Goal: Transaction & Acquisition: Purchase product/service

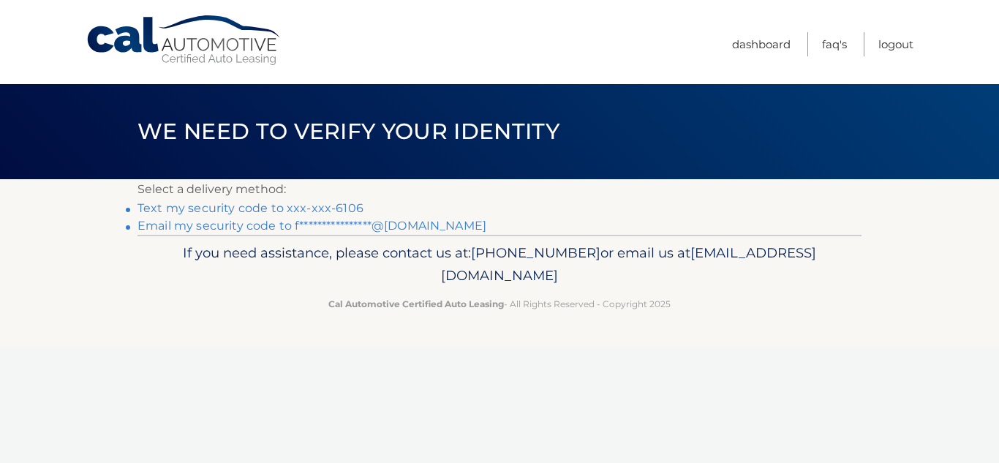
click at [344, 209] on link "Text my security code to xxx-xxx-6106" at bounding box center [250, 208] width 226 height 14
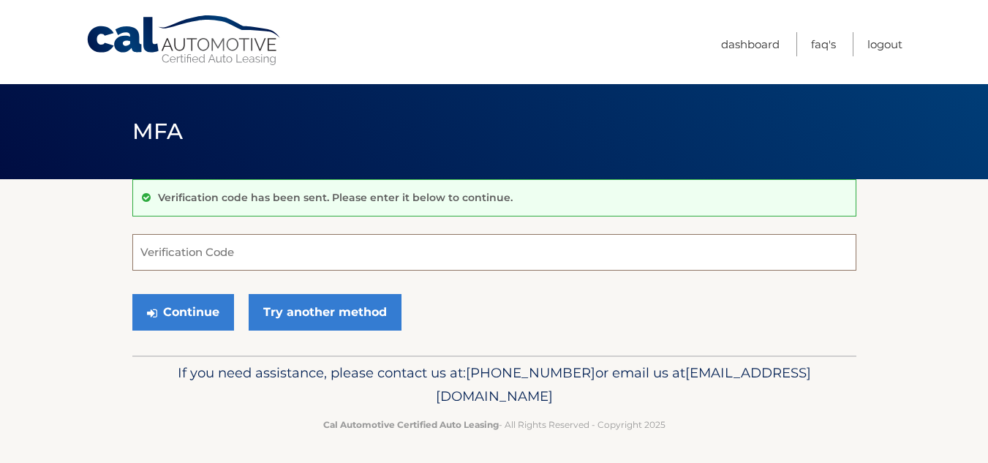
click at [333, 255] on input "Verification Code" at bounding box center [494, 252] width 724 height 37
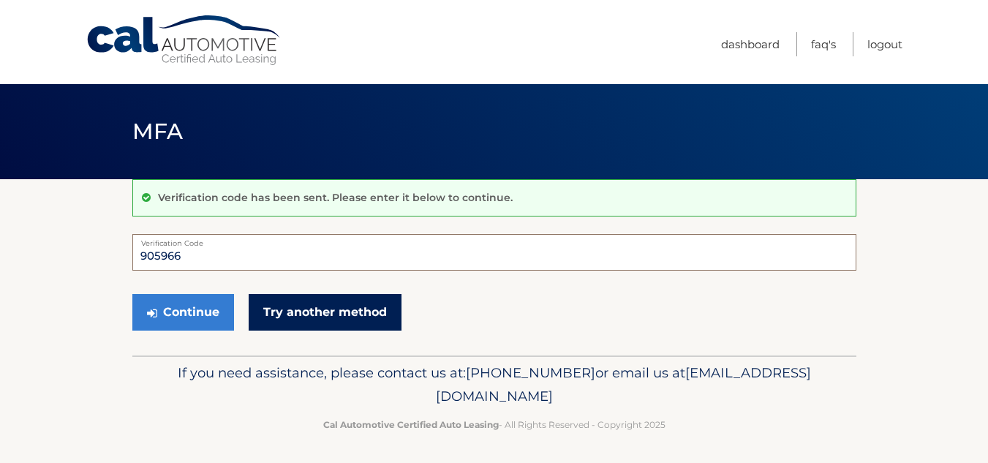
type input "905966"
click at [341, 306] on link "Try another method" at bounding box center [325, 312] width 153 height 37
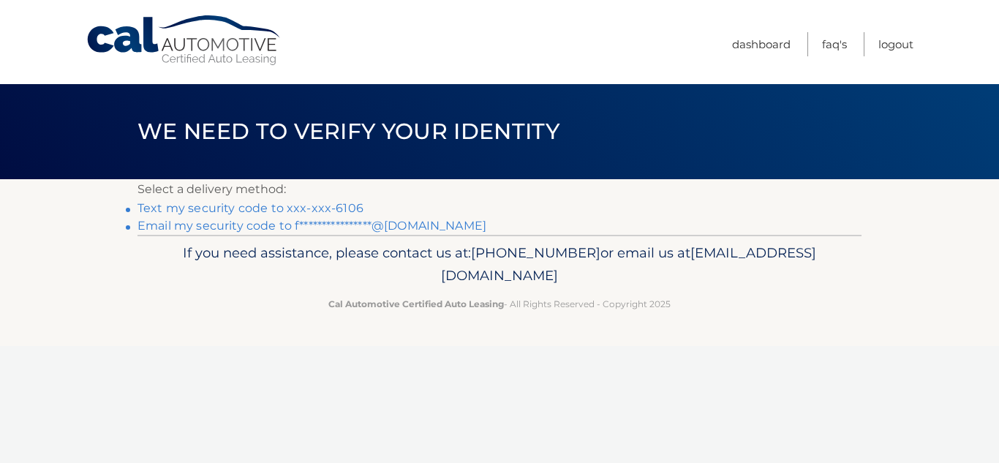
click at [329, 205] on link "Text my security code to xxx-xxx-6106" at bounding box center [250, 208] width 226 height 14
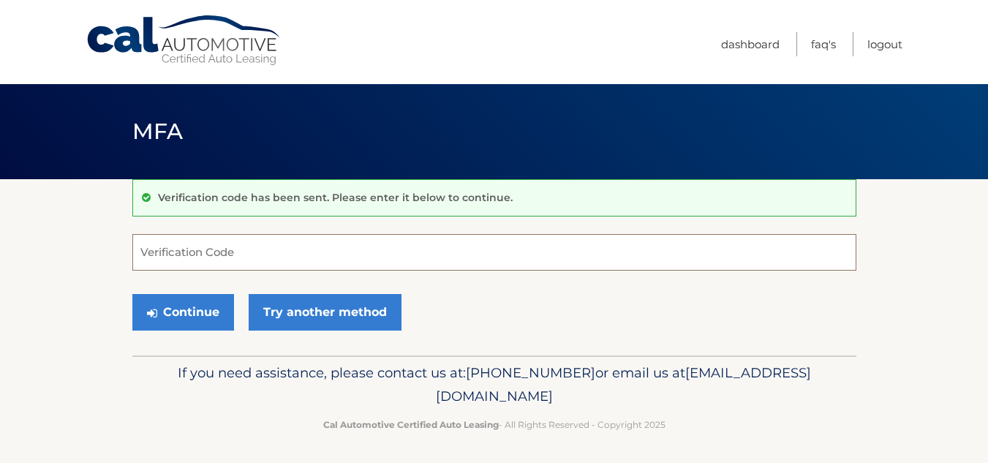
drag, startPoint x: 262, startPoint y: 248, endPoint x: 222, endPoint y: 254, distance: 41.4
click at [222, 254] on input "Verification Code" at bounding box center [494, 252] width 724 height 37
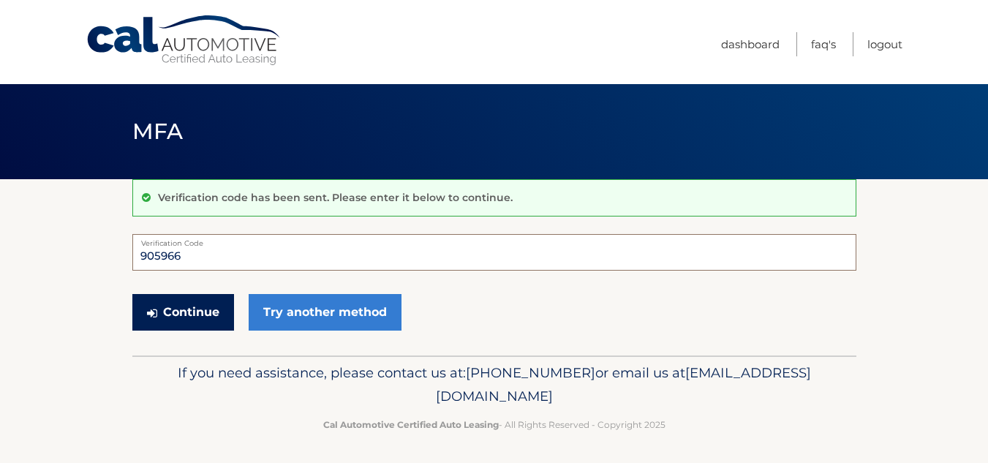
type input "905966"
click at [202, 314] on button "Continue" at bounding box center [183, 312] width 102 height 37
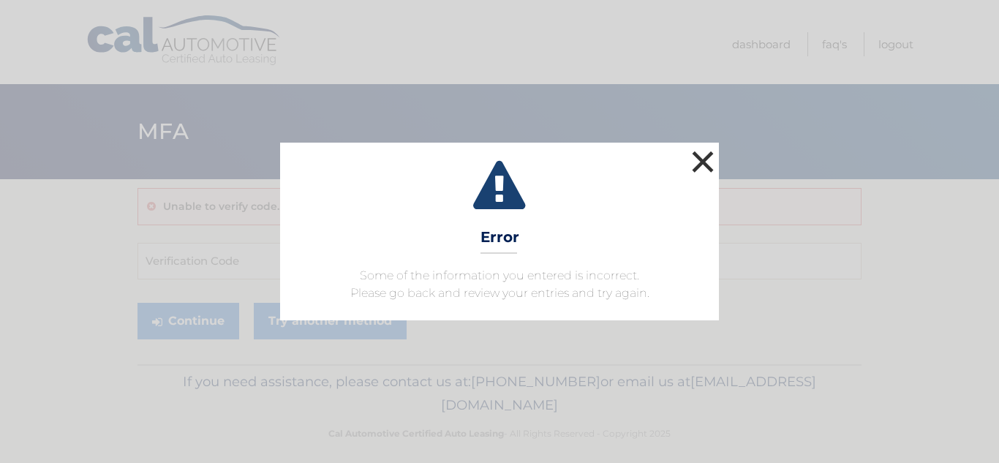
click at [702, 159] on button "×" at bounding box center [702, 161] width 29 height 29
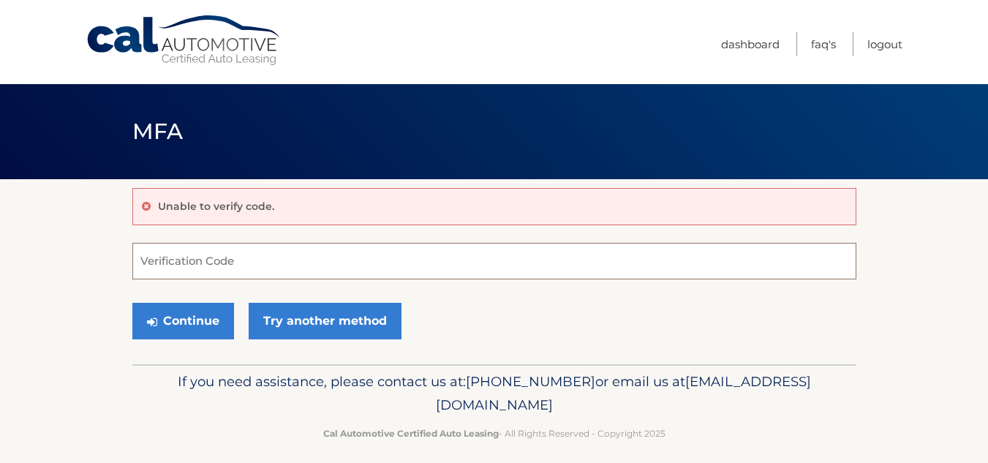
click at [214, 264] on input "Verification Code" at bounding box center [494, 261] width 724 height 37
click at [295, 209] on div "Unable to verify code." at bounding box center [494, 206] width 724 height 37
click at [145, 203] on icon at bounding box center [146, 206] width 9 height 10
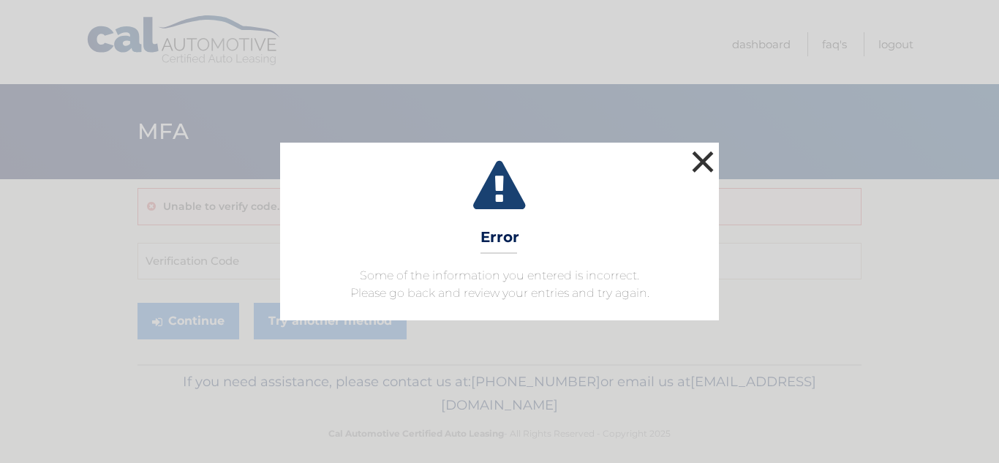
click at [708, 161] on button "×" at bounding box center [702, 161] width 29 height 29
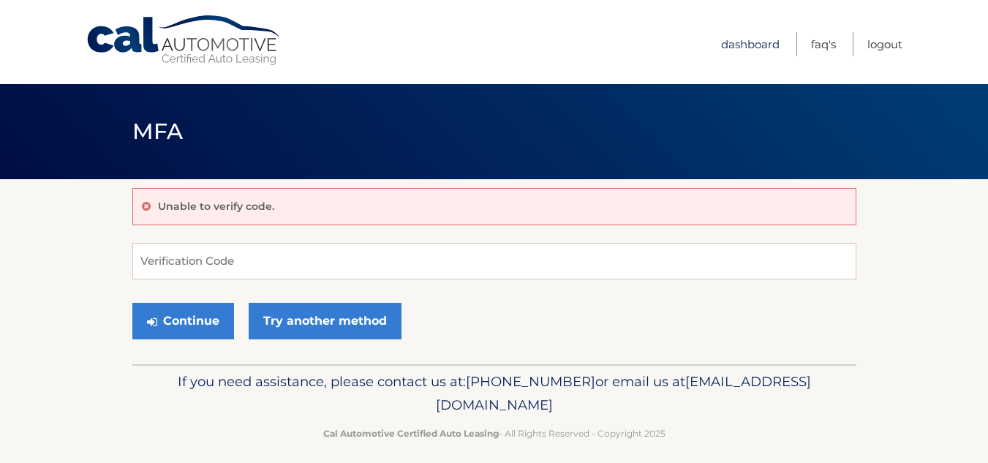
click at [766, 45] on link "Dashboard" at bounding box center [750, 44] width 58 height 24
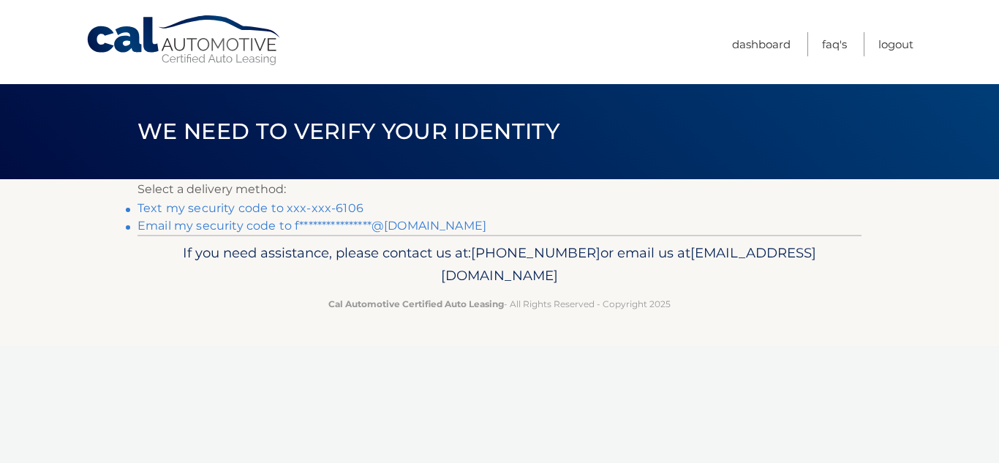
click at [349, 205] on link "Text my security code to xxx-xxx-6106" at bounding box center [250, 208] width 226 height 14
click at [892, 40] on link "Logout" at bounding box center [895, 44] width 35 height 24
click at [332, 206] on link "Text my security code to xxx-xxx-6106" at bounding box center [250, 208] width 226 height 14
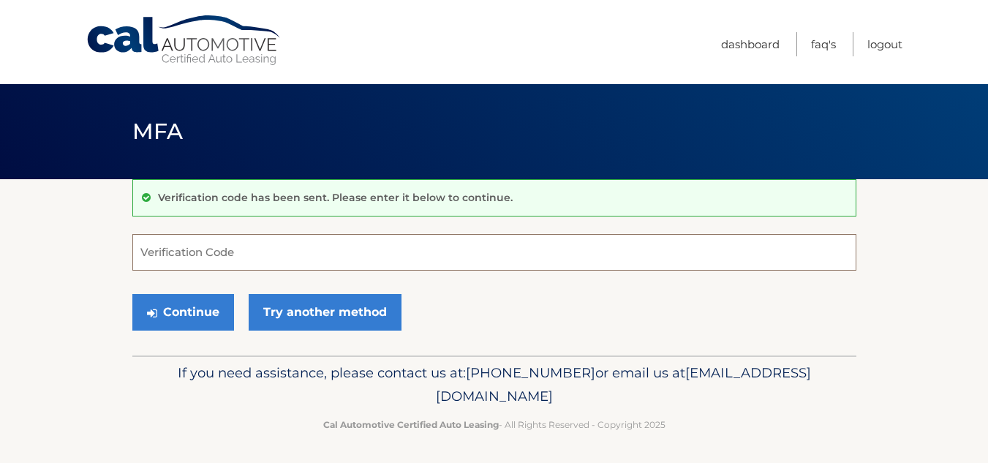
click at [329, 252] on input "Verification Code" at bounding box center [494, 252] width 724 height 37
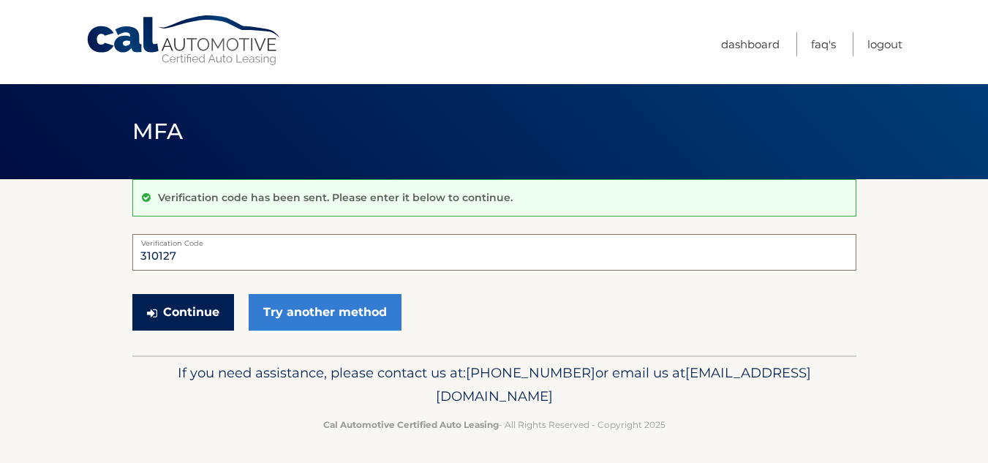
type input "310127"
click at [200, 311] on button "Continue" at bounding box center [183, 312] width 102 height 37
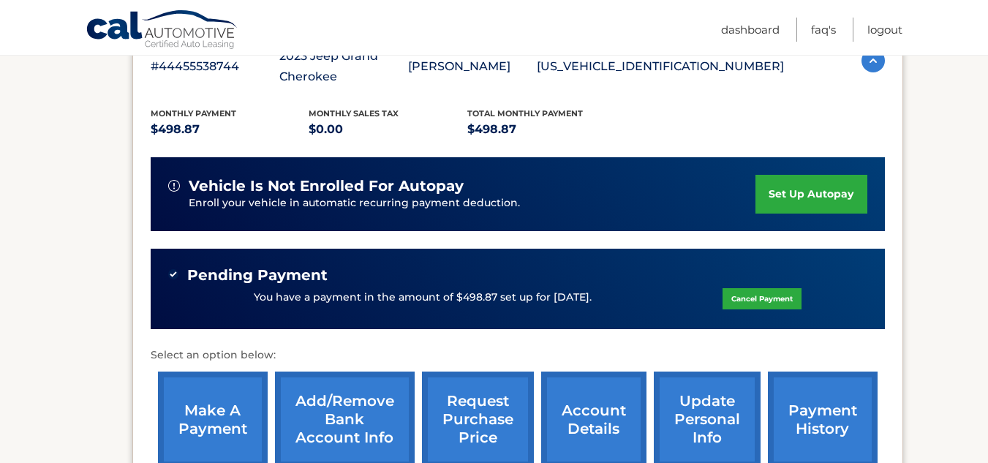
scroll to position [292, 0]
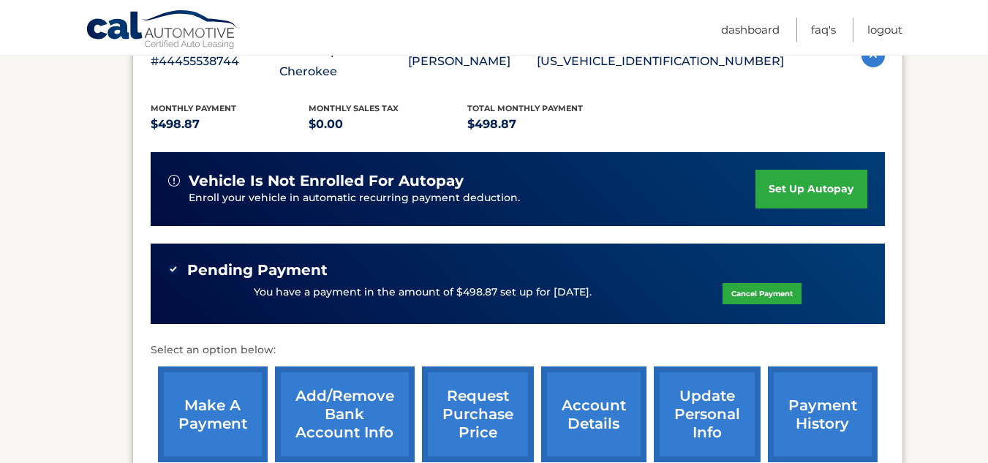
click at [235, 429] on link "make a payment" at bounding box center [213, 414] width 110 height 96
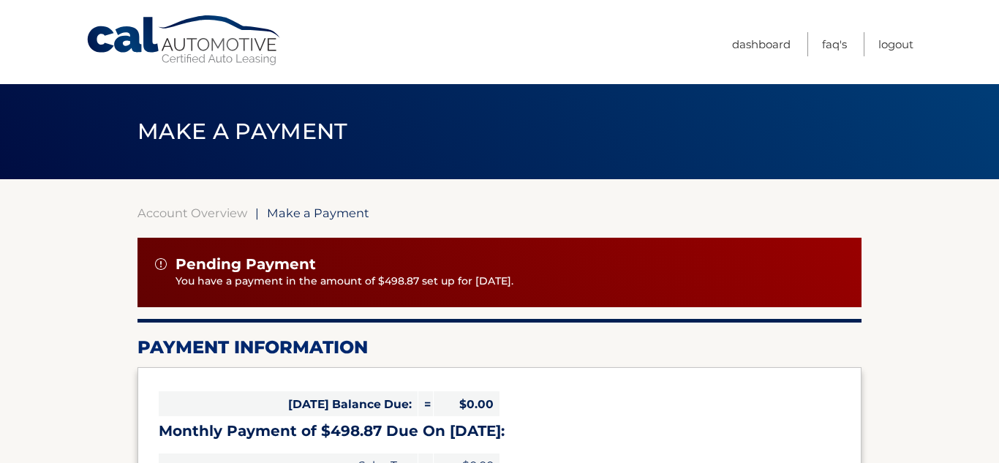
select select "YjVkMjhiNjAtMDhhYS00NjZmLThhOTQtNzZjNTNlZWQyMmVk"
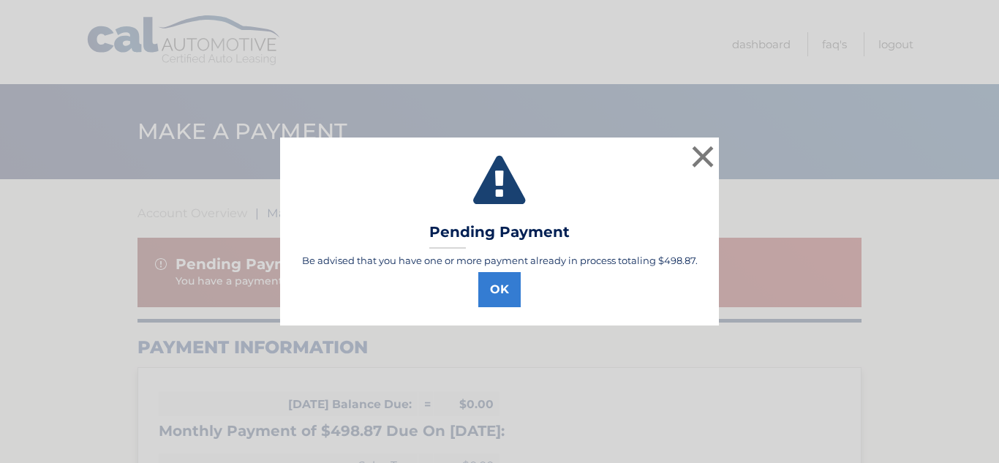
click at [235, 429] on div "× Pending Payment Be advised that you have one or more payment already in proce…" at bounding box center [499, 231] width 999 height 463
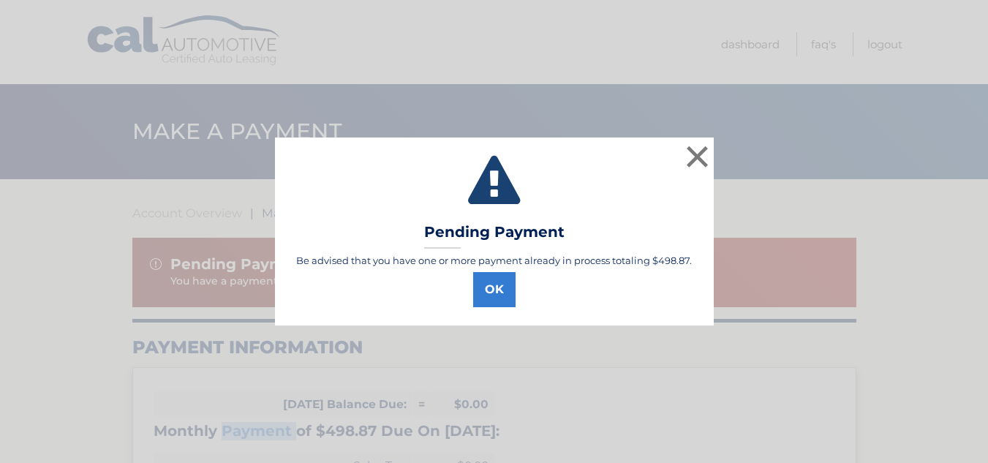
click at [235, 429] on h3 "Monthly Payment of $498.87 Due On [DATE]:" at bounding box center [494, 431] width 681 height 18
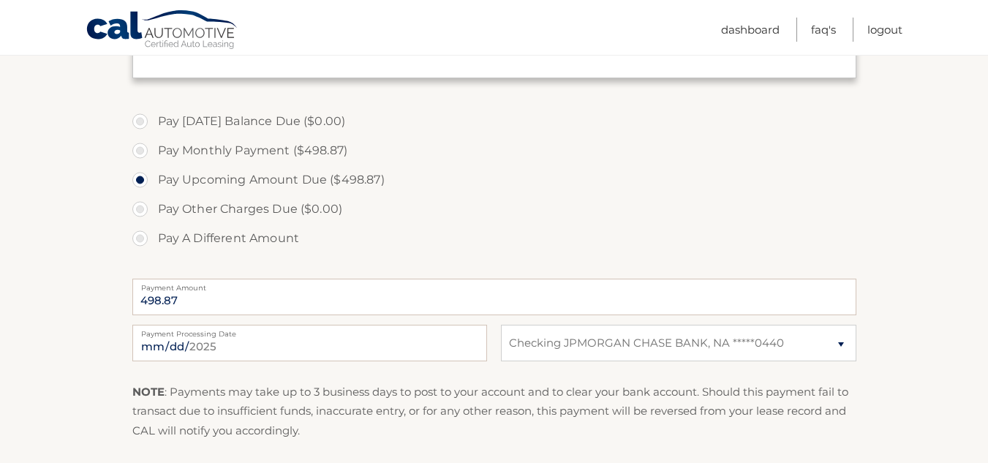
scroll to position [496, 0]
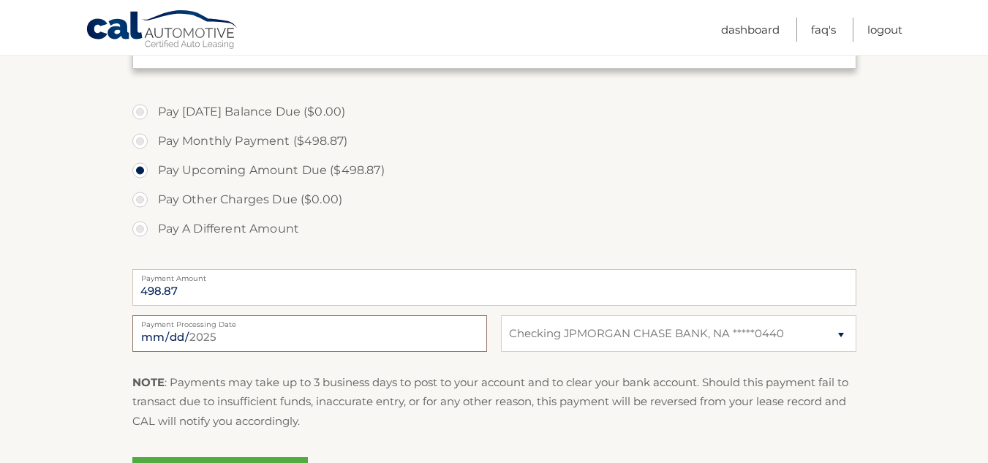
click at [431, 338] on input "[DATE]" at bounding box center [309, 333] width 355 height 37
type input "[DATE]"
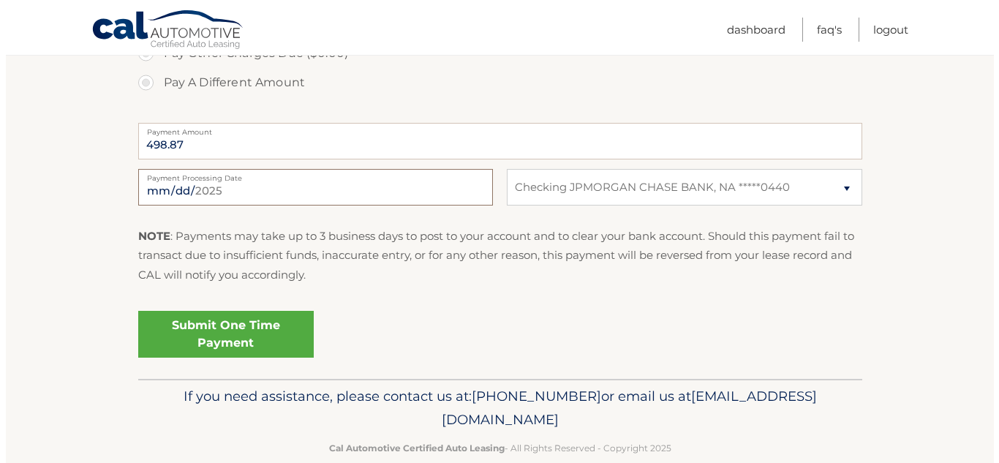
scroll to position [651, 0]
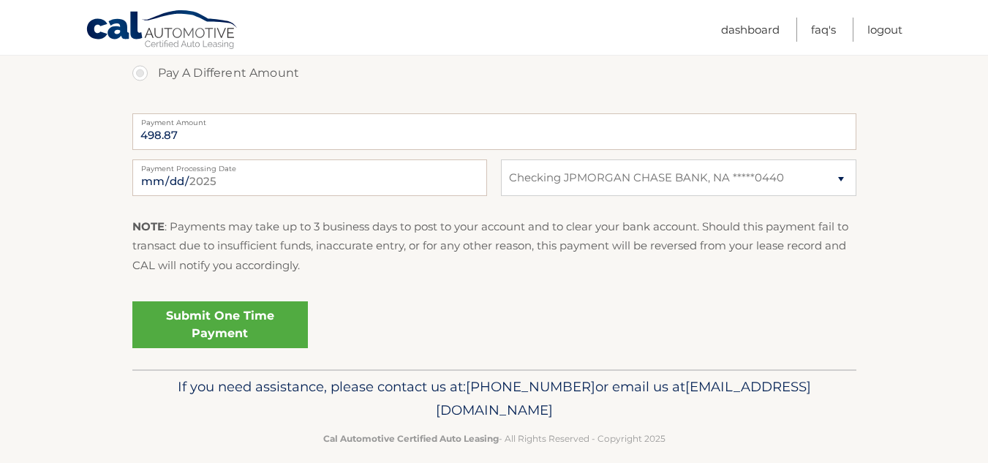
click at [253, 312] on link "Submit One Time Payment" at bounding box center [219, 324] width 175 height 47
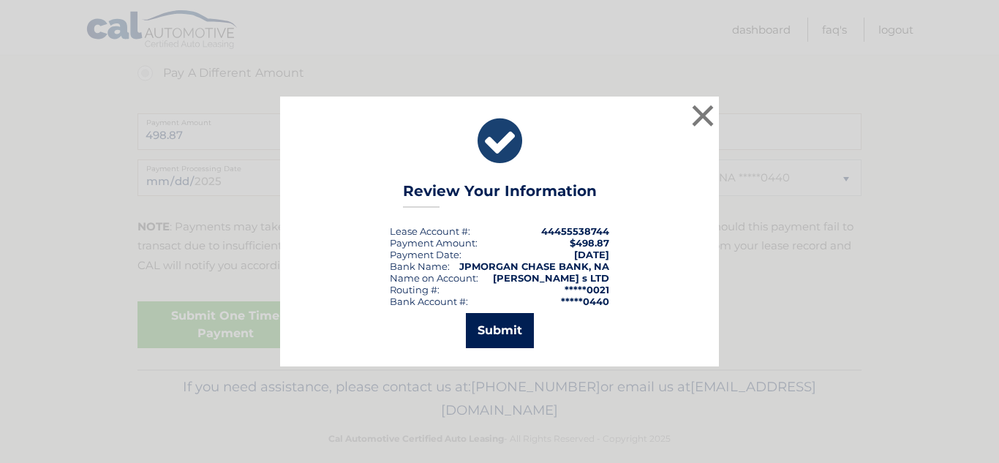
click at [494, 330] on button "Submit" at bounding box center [500, 330] width 68 height 35
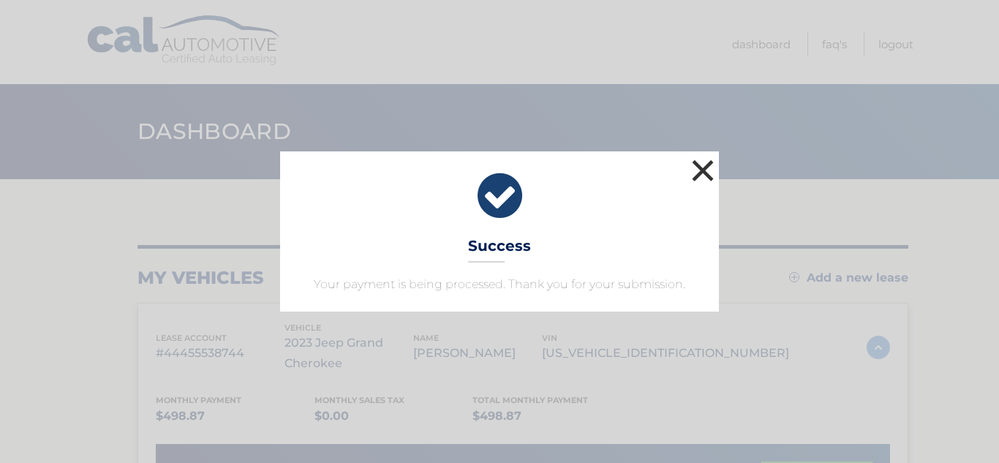
click at [705, 167] on button "×" at bounding box center [702, 170] width 29 height 29
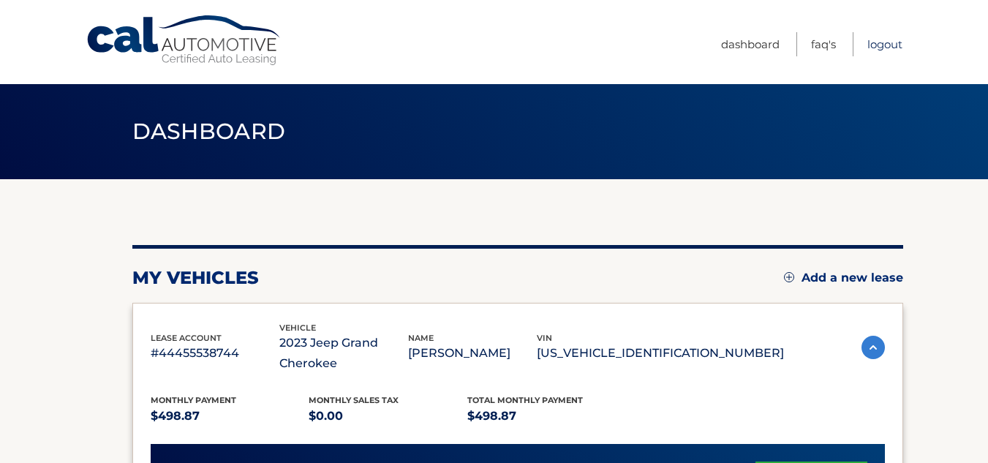
click at [888, 44] on link "Logout" at bounding box center [884, 44] width 35 height 24
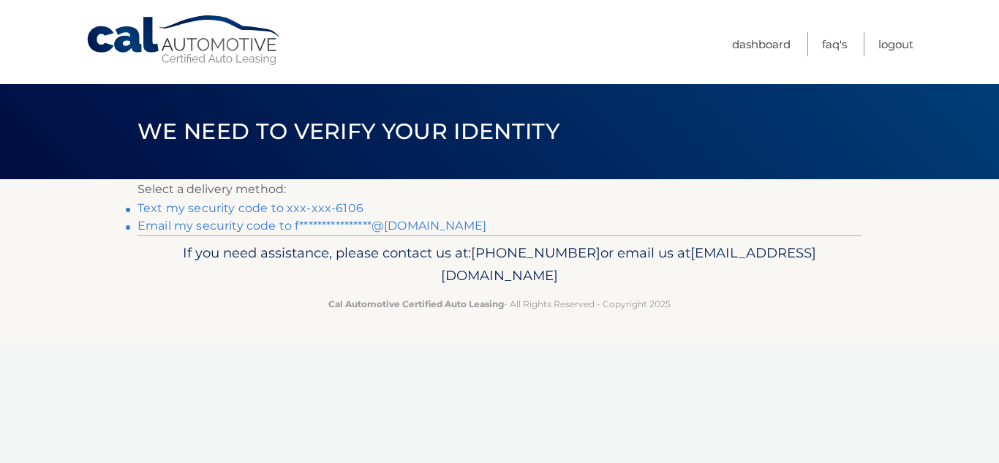
click at [328, 201] on link "Text my security code to xxx-xxx-6106" at bounding box center [250, 208] width 226 height 14
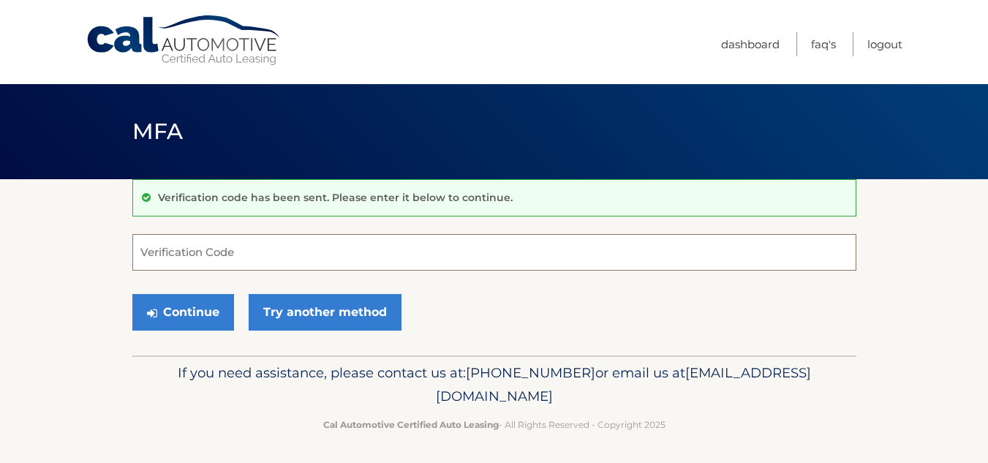
click at [305, 253] on input "Verification Code" at bounding box center [494, 252] width 724 height 37
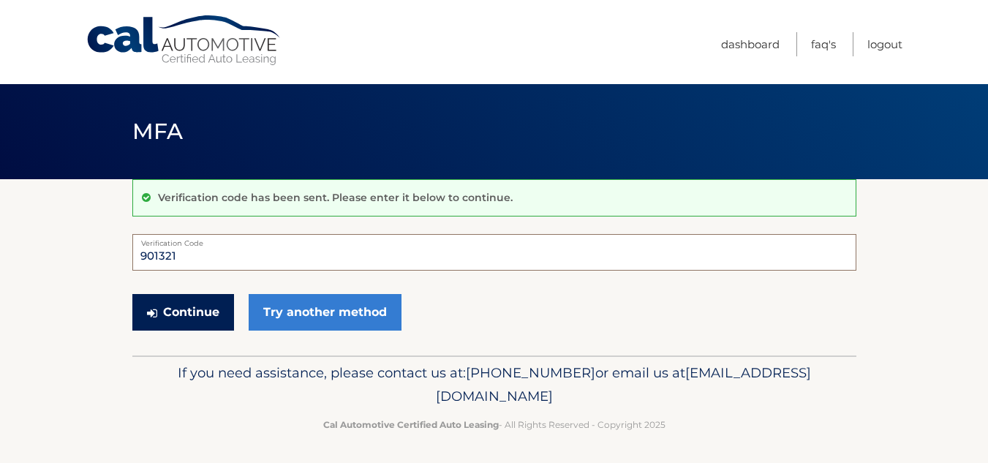
type input "901321"
click at [197, 318] on button "Continue" at bounding box center [183, 312] width 102 height 37
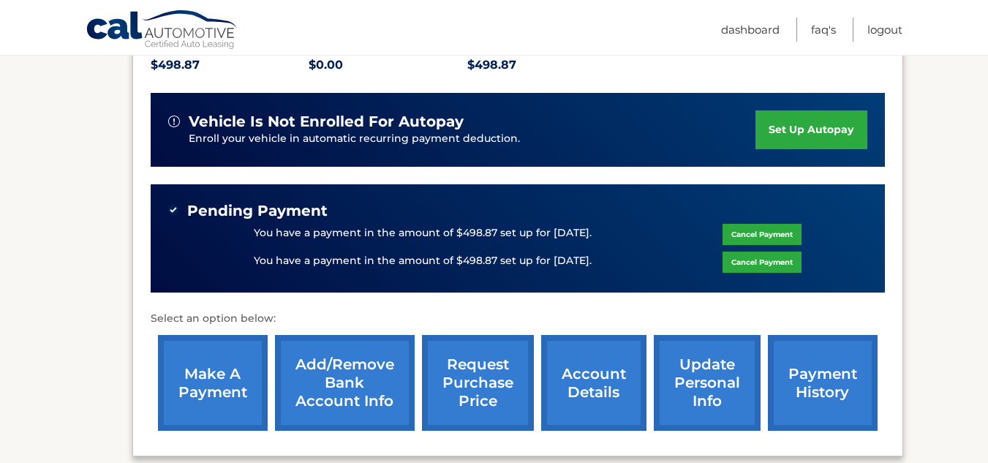
scroll to position [356, 0]
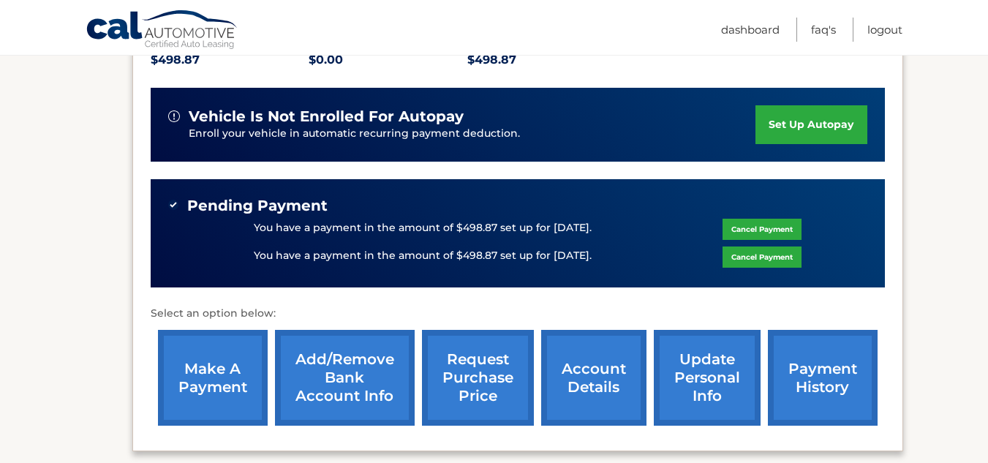
click at [743, 224] on link "Cancel Payment" at bounding box center [761, 229] width 79 height 21
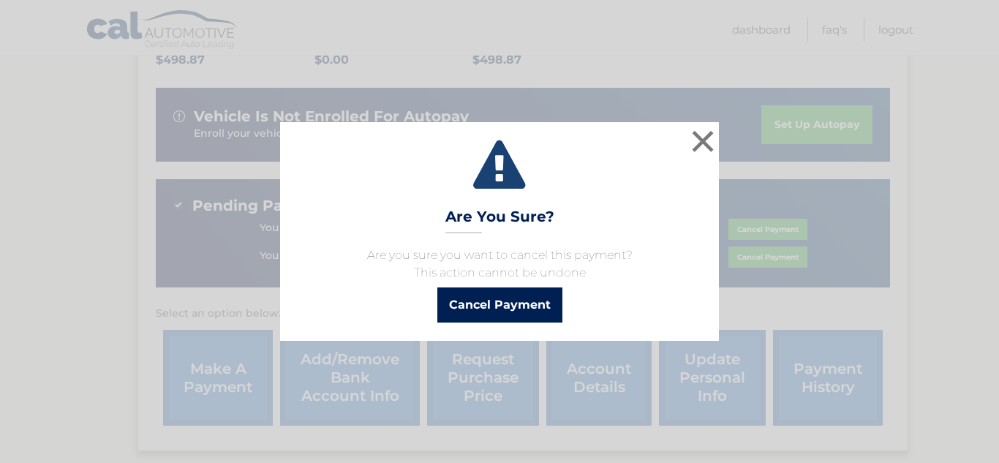
drag, startPoint x: 518, startPoint y: 303, endPoint x: 638, endPoint y: 231, distance: 140.7
click at [638, 231] on div "× Are You Sure? Are you sure you want to cancel this payment? This action canno…" at bounding box center [499, 231] width 439 height 218
click at [706, 137] on button "×" at bounding box center [702, 140] width 29 height 29
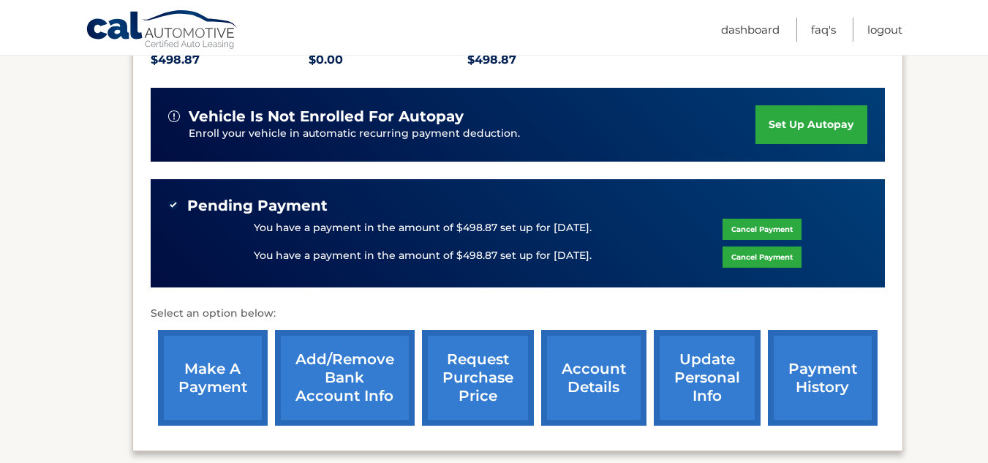
click at [768, 226] on link "Cancel Payment" at bounding box center [761, 229] width 79 height 21
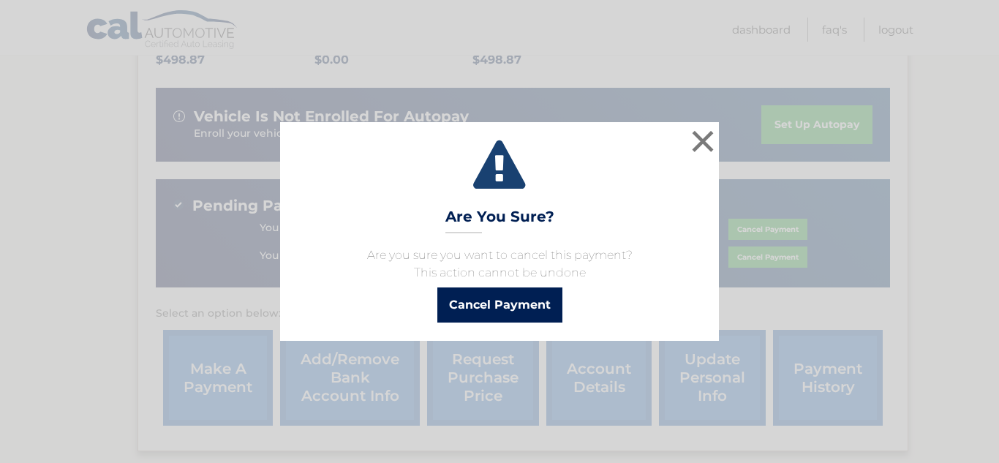
click at [499, 308] on button "Cancel Payment" at bounding box center [499, 304] width 125 height 35
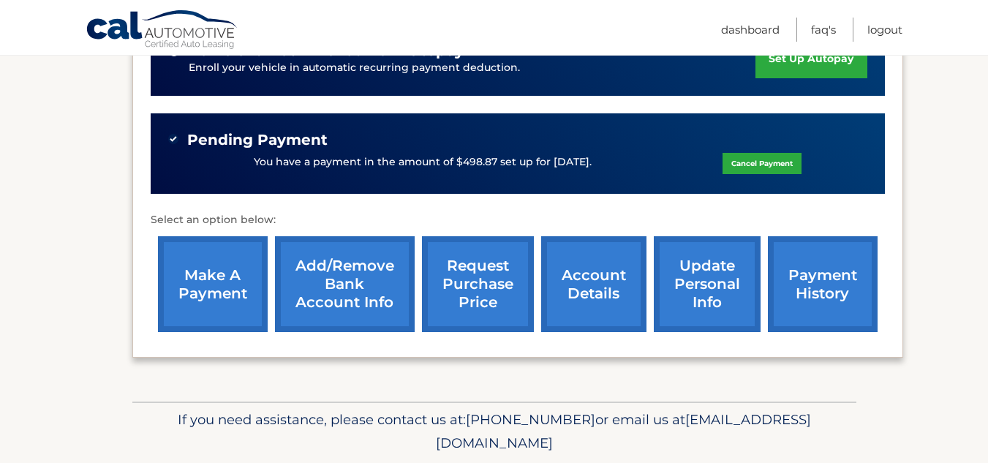
scroll to position [419, 0]
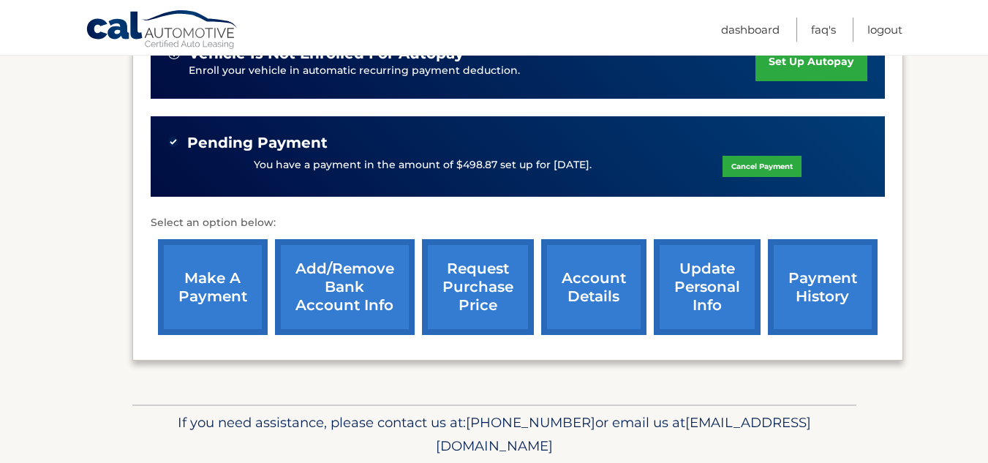
click at [771, 165] on link "Cancel Payment" at bounding box center [761, 166] width 79 height 21
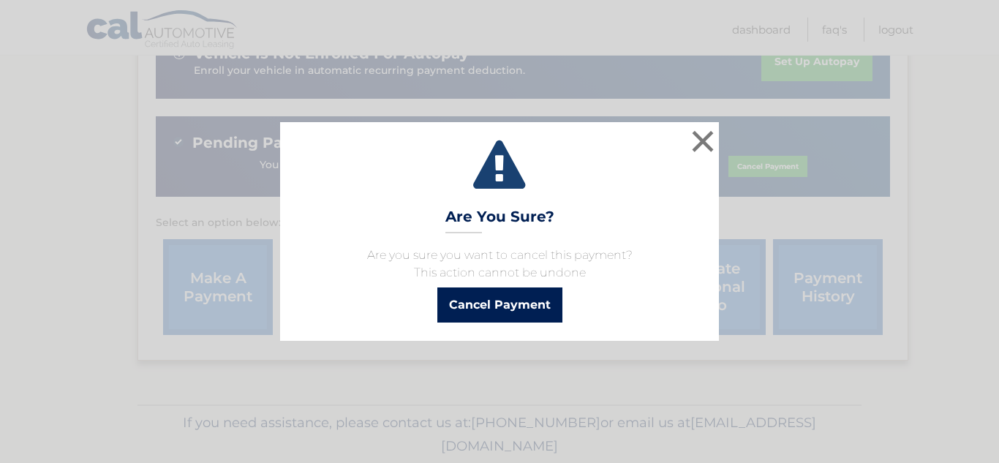
click at [522, 305] on button "Cancel Payment" at bounding box center [499, 304] width 125 height 35
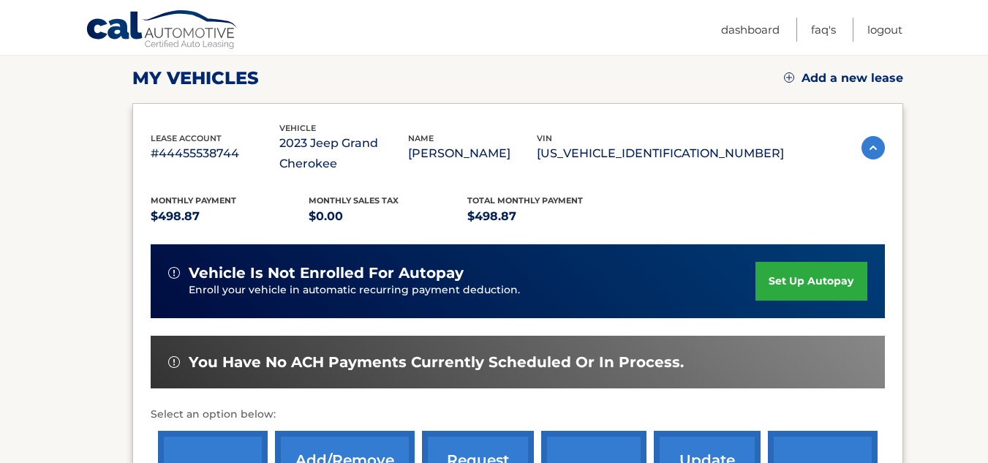
click at [784, 162] on div "lease account #44455538744 vehicle 2023 Jeep Grand Cherokee name [PERSON_NAME] …" at bounding box center [518, 147] width 734 height 53
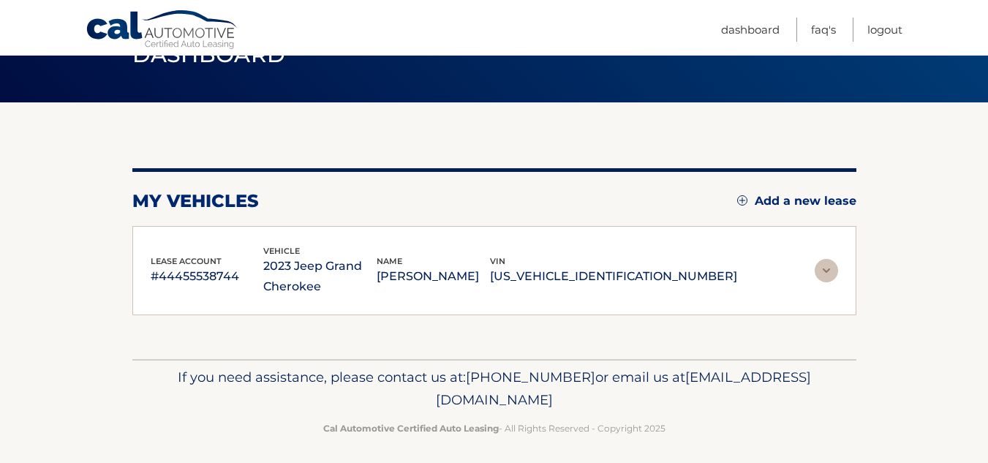
scroll to position [84, 0]
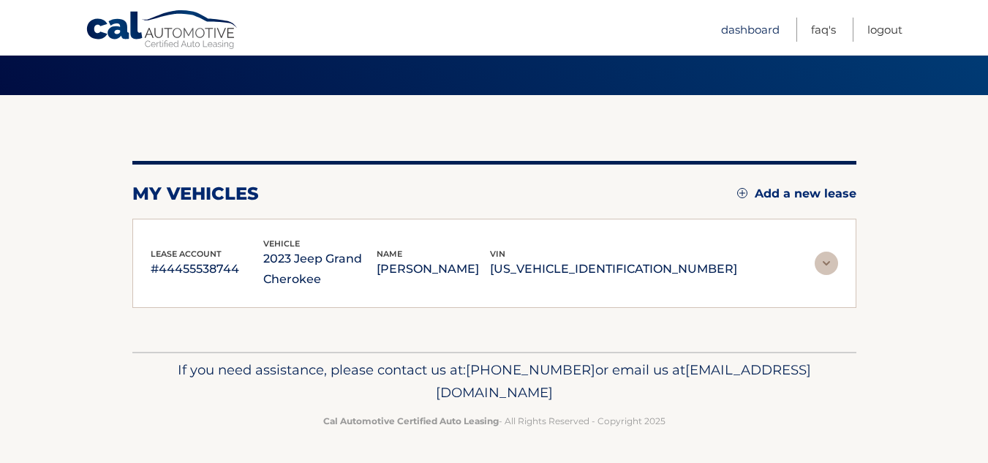
click at [751, 32] on link "Dashboard" at bounding box center [750, 30] width 58 height 24
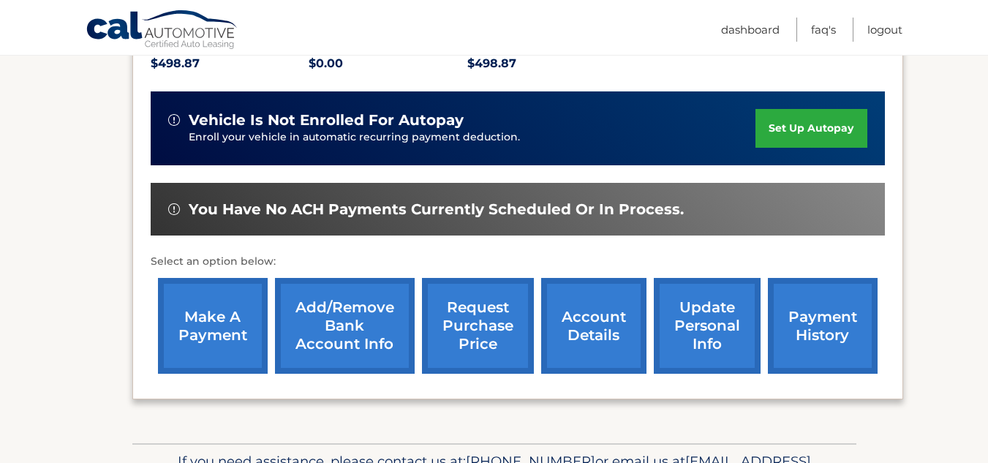
scroll to position [362, 0]
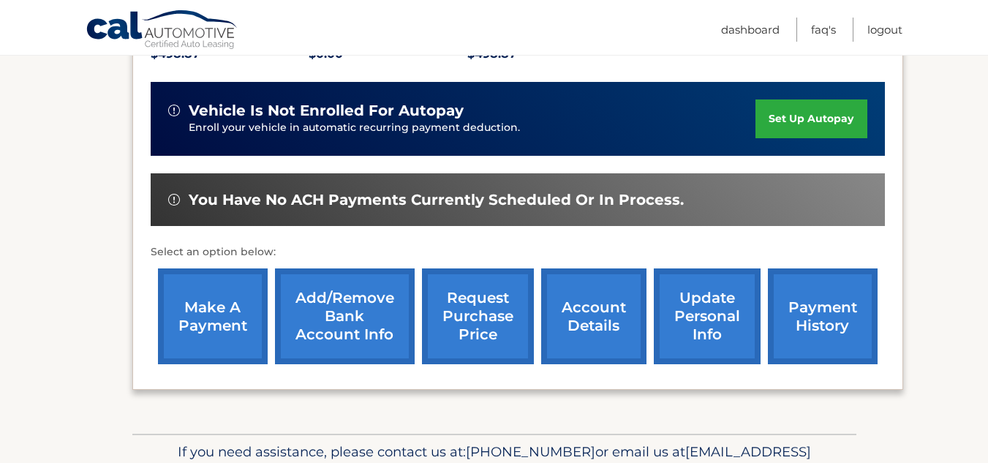
click at [200, 320] on link "make a payment" at bounding box center [213, 316] width 110 height 96
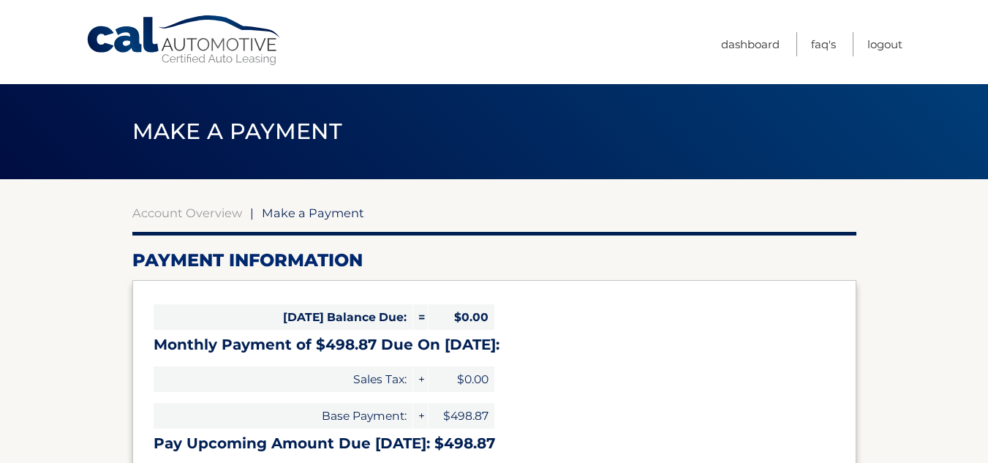
select select "YjVkMjhiNjAtMDhhYS00NjZmLThhOTQtNzZjNTNlZWQyMmVk"
click at [745, 45] on link "Dashboard" at bounding box center [750, 44] width 58 height 24
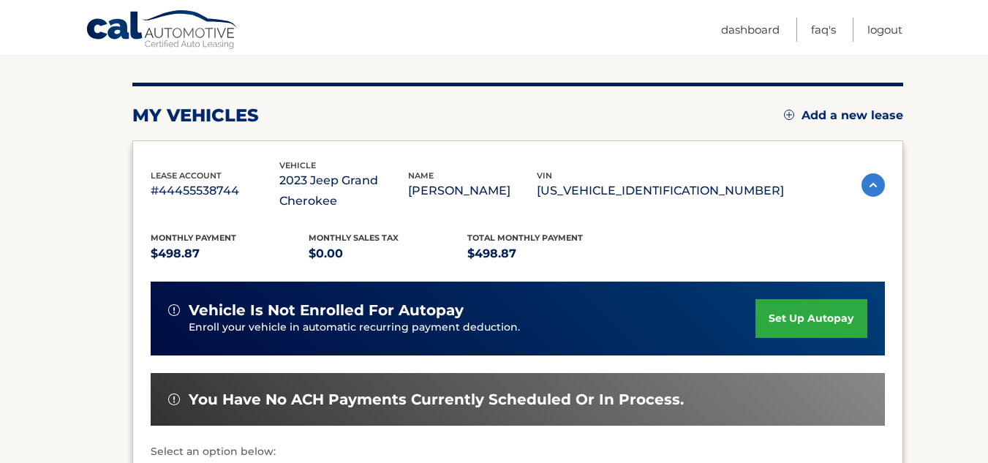
scroll to position [161, 0]
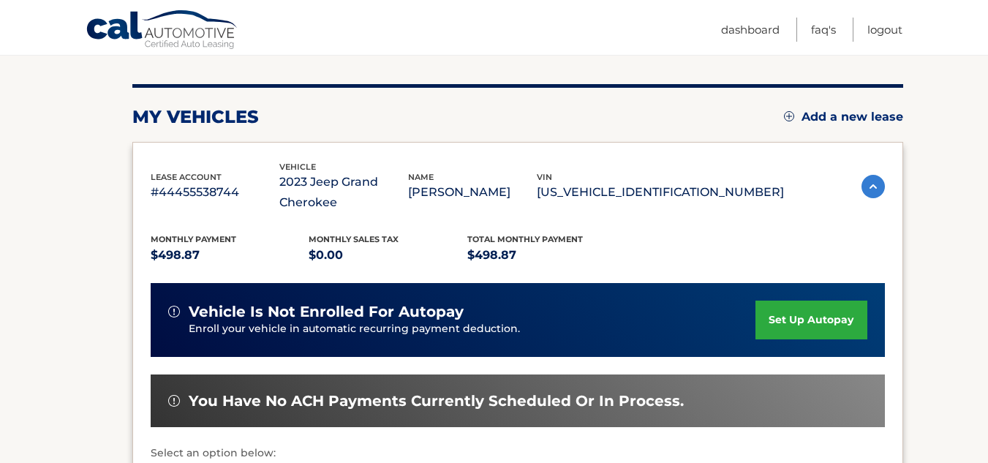
click at [876, 188] on img at bounding box center [872, 186] width 23 height 23
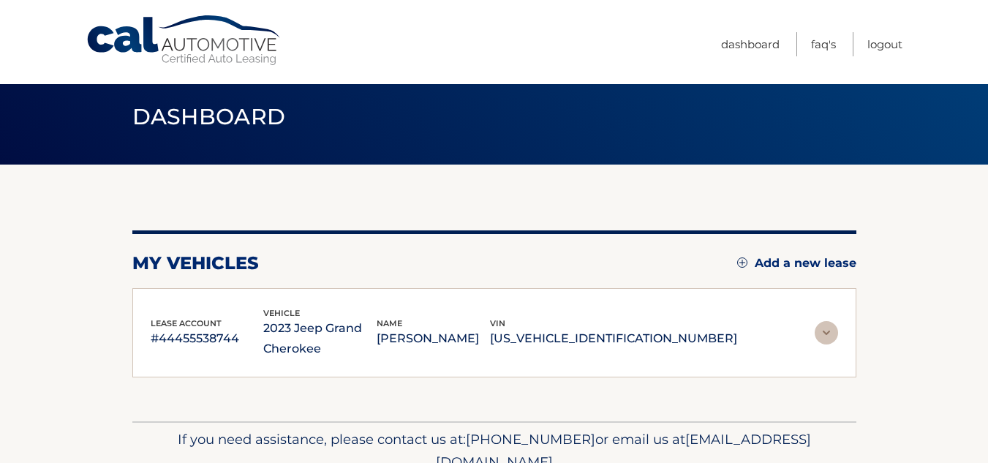
scroll to position [0, 0]
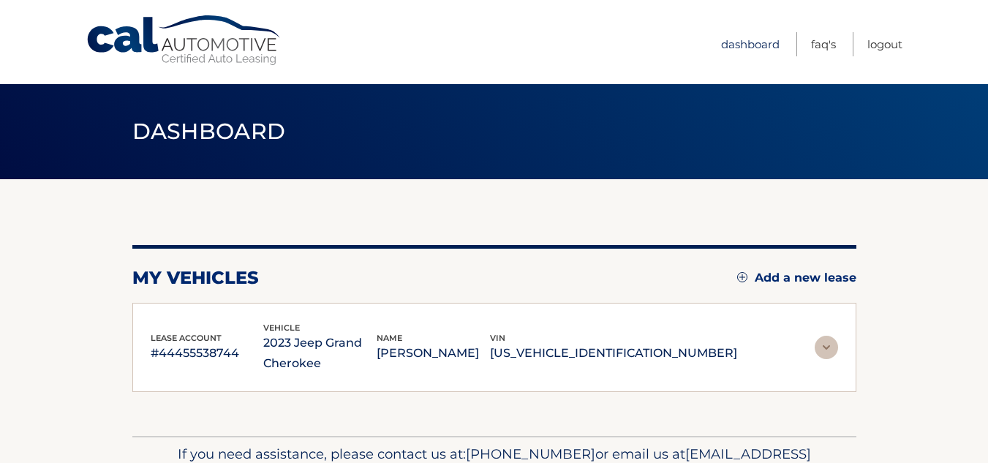
click at [762, 40] on link "Dashboard" at bounding box center [750, 44] width 58 height 24
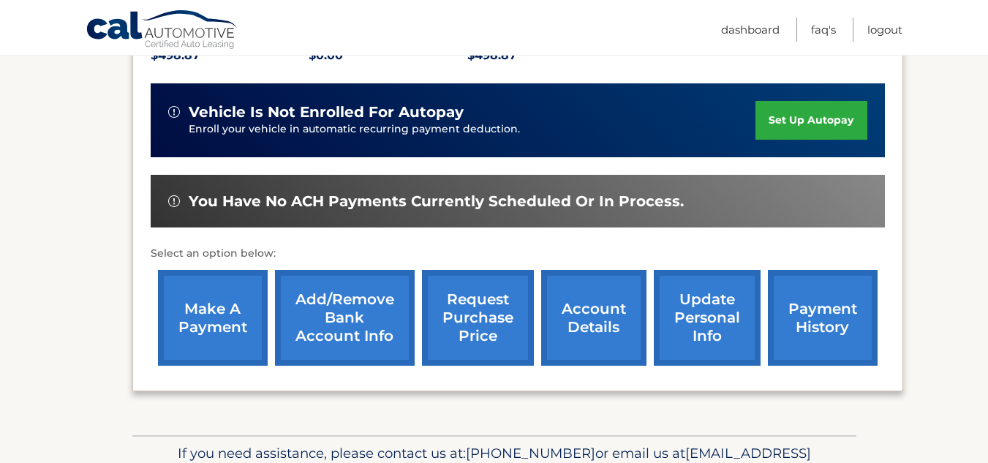
scroll to position [362, 0]
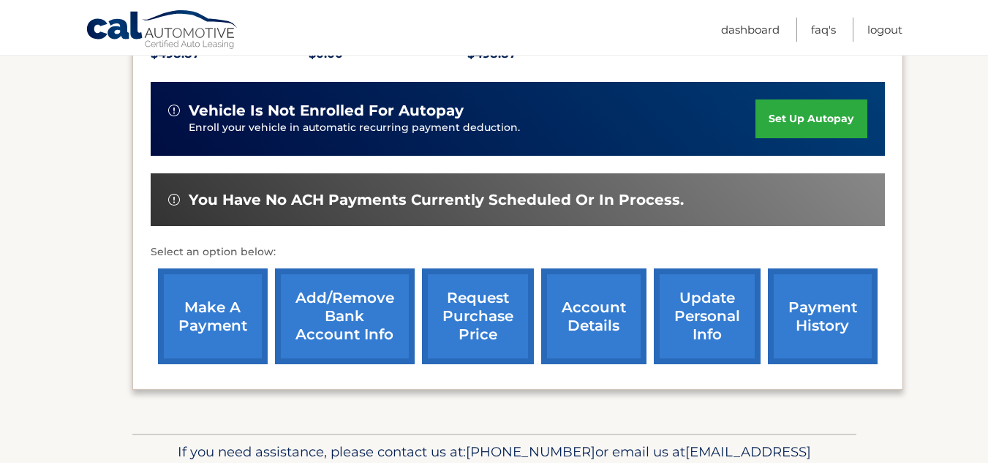
drag, startPoint x: 227, startPoint y: 294, endPoint x: 197, endPoint y: 319, distance: 39.5
click at [197, 319] on link "make a payment" at bounding box center [213, 316] width 110 height 96
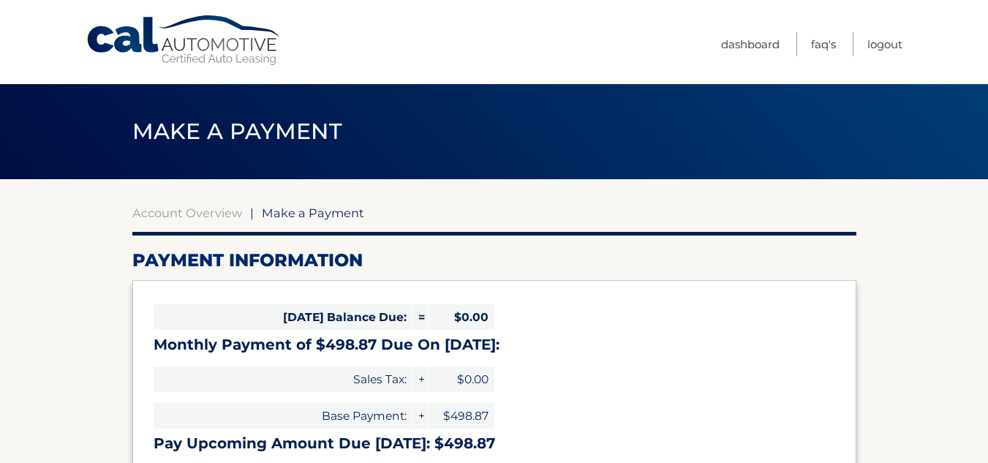
select select "YjVkMjhiNjAtMDhhYS00NjZmLThhOTQtNzZjNTNlZWQyMmVk"
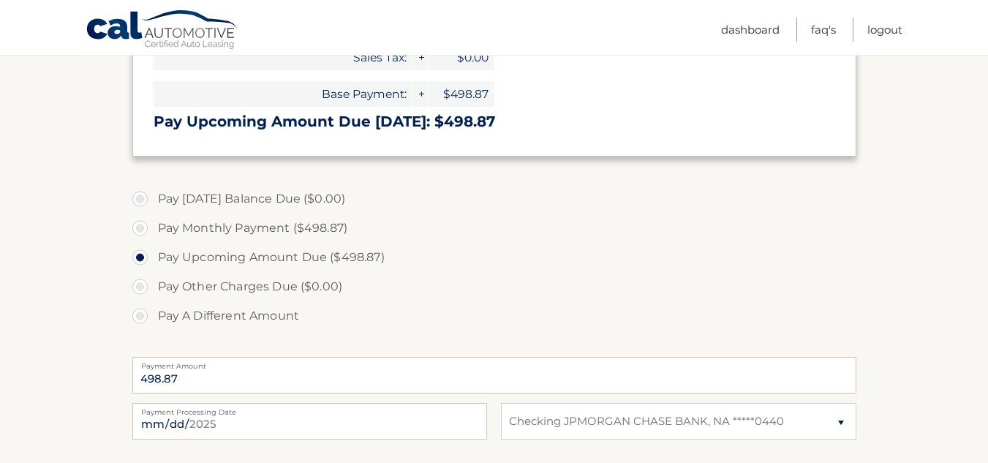
scroll to position [323, 0]
click at [452, 409] on label "Payment Processing Date" at bounding box center [309, 407] width 355 height 12
click at [452, 409] on input "[DATE]" at bounding box center [309, 419] width 355 height 37
click at [441, 415] on input "[DATE]" at bounding box center [309, 419] width 355 height 37
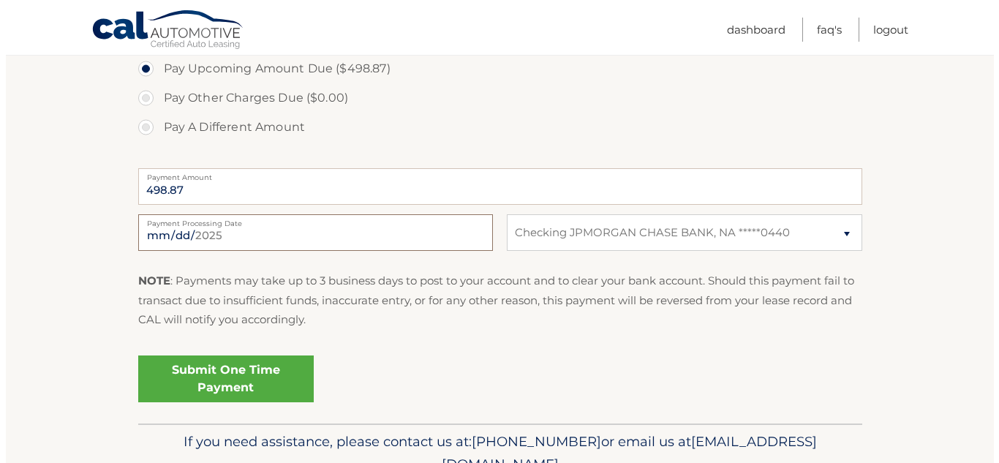
scroll to position [542, 0]
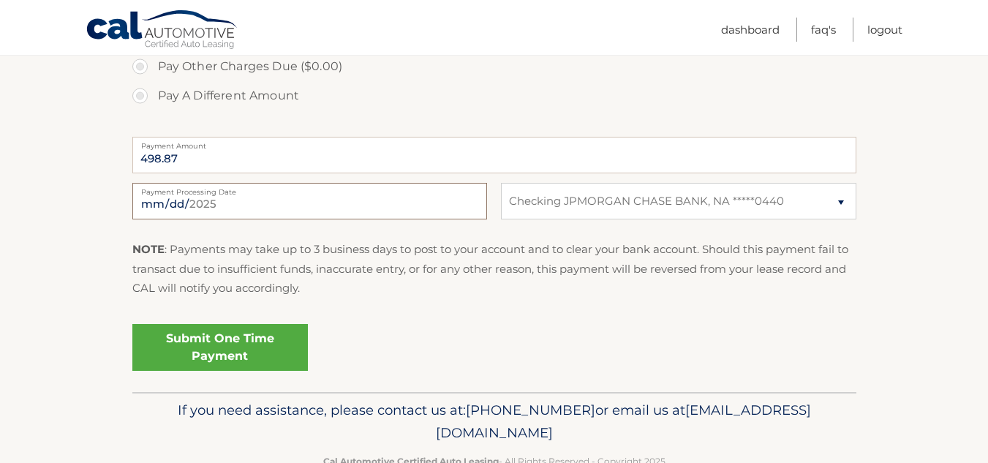
drag, startPoint x: 998, startPoint y: 302, endPoint x: 476, endPoint y: 208, distance: 530.4
click at [476, 208] on input "2025-09-10" at bounding box center [309, 201] width 355 height 37
type input "2025-09-11"
click at [288, 345] on link "Submit One Time Payment" at bounding box center [219, 347] width 175 height 47
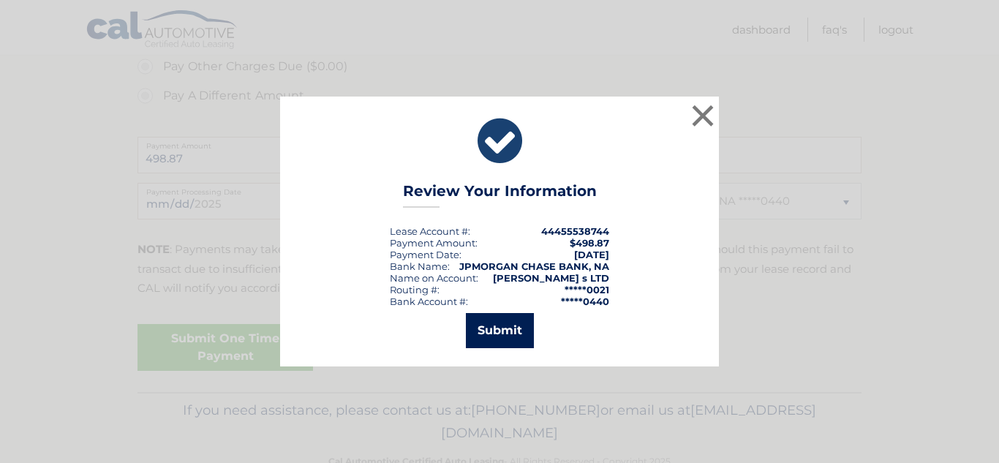
click at [489, 333] on button "Submit" at bounding box center [500, 330] width 68 height 35
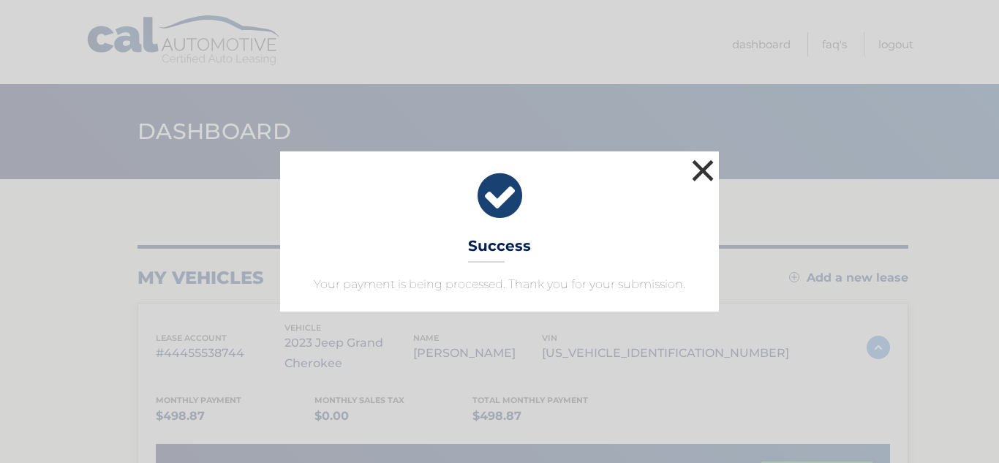
click at [703, 174] on button "×" at bounding box center [702, 170] width 29 height 29
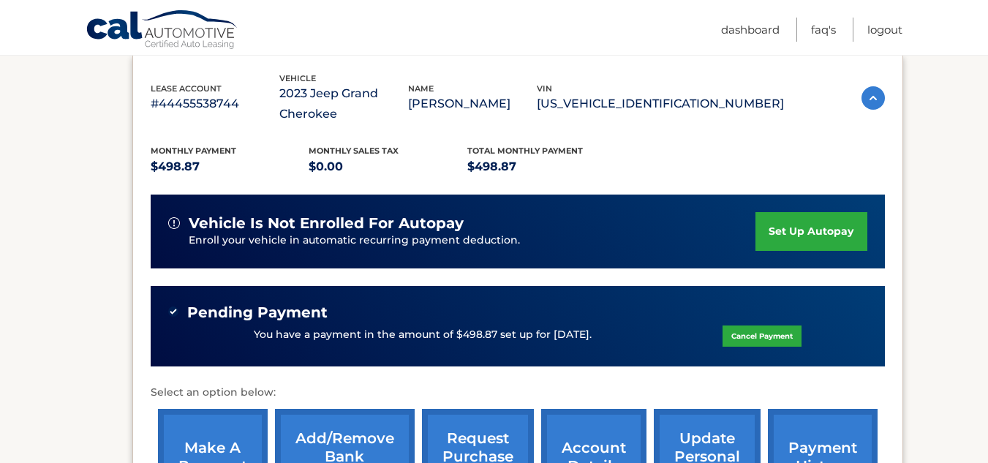
scroll to position [199, 0]
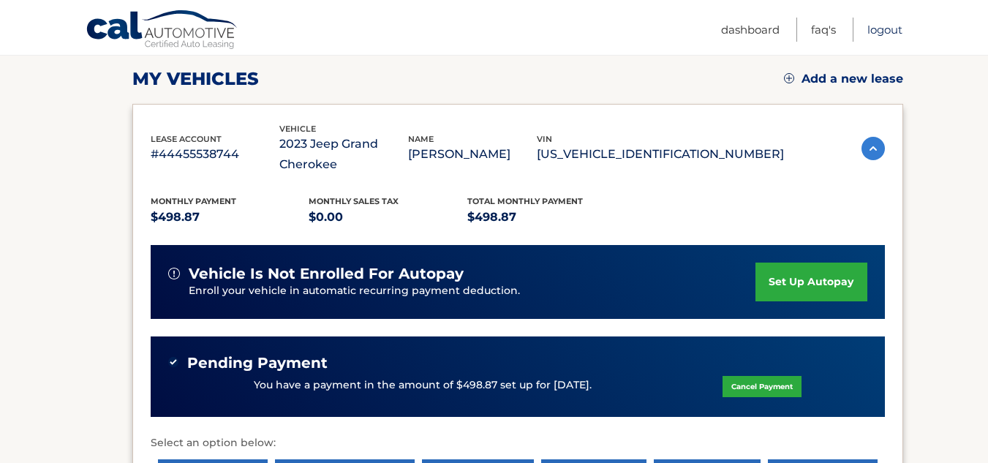
click at [880, 25] on link "Logout" at bounding box center [884, 30] width 35 height 24
